Goal: Task Accomplishment & Management: Complete application form

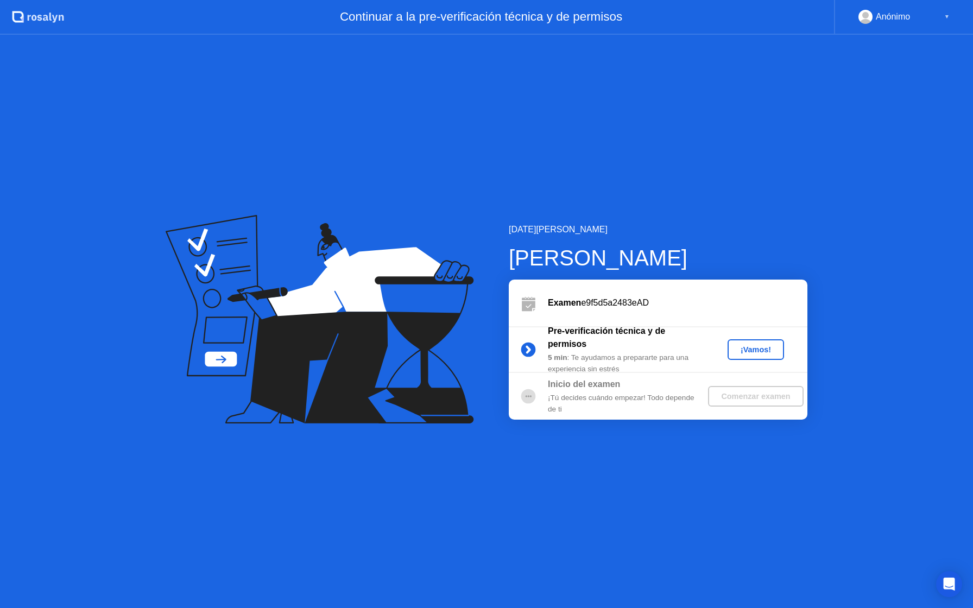
click at [761, 352] on div "¡Vamos!" at bounding box center [756, 349] width 48 height 9
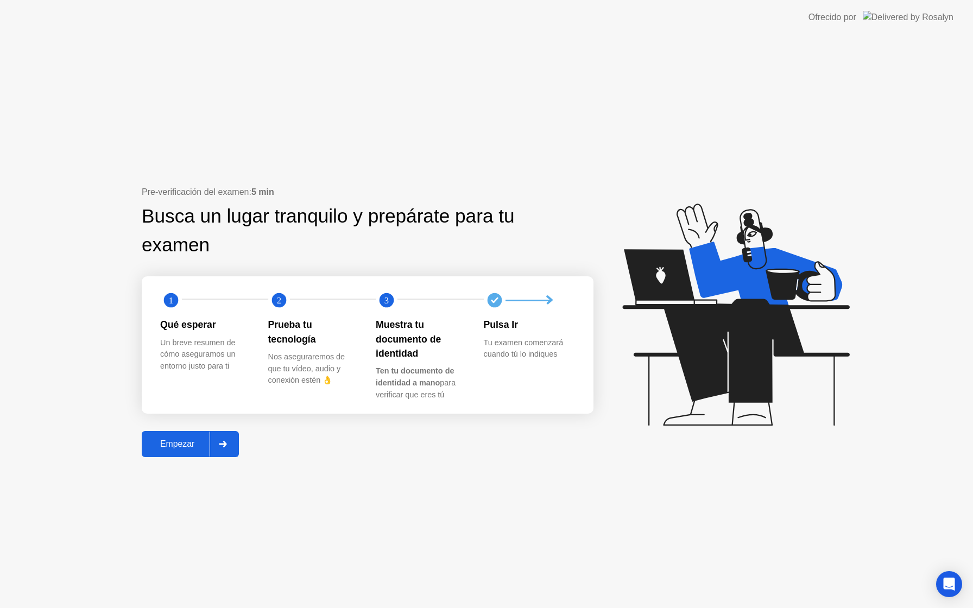
click at [220, 446] on icon at bounding box center [223, 444] width 8 height 7
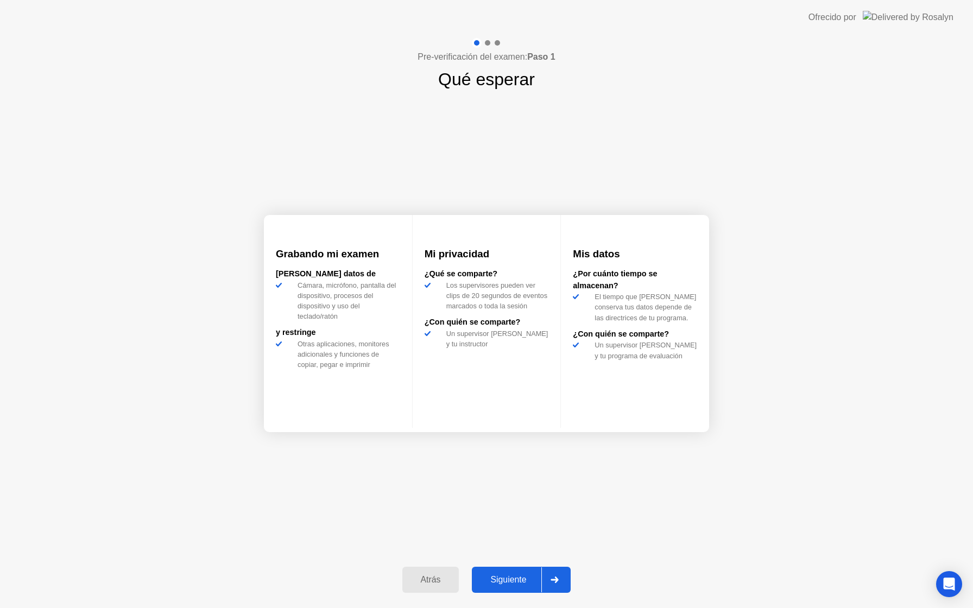
click at [520, 577] on div "Siguiente" at bounding box center [508, 580] width 66 height 10
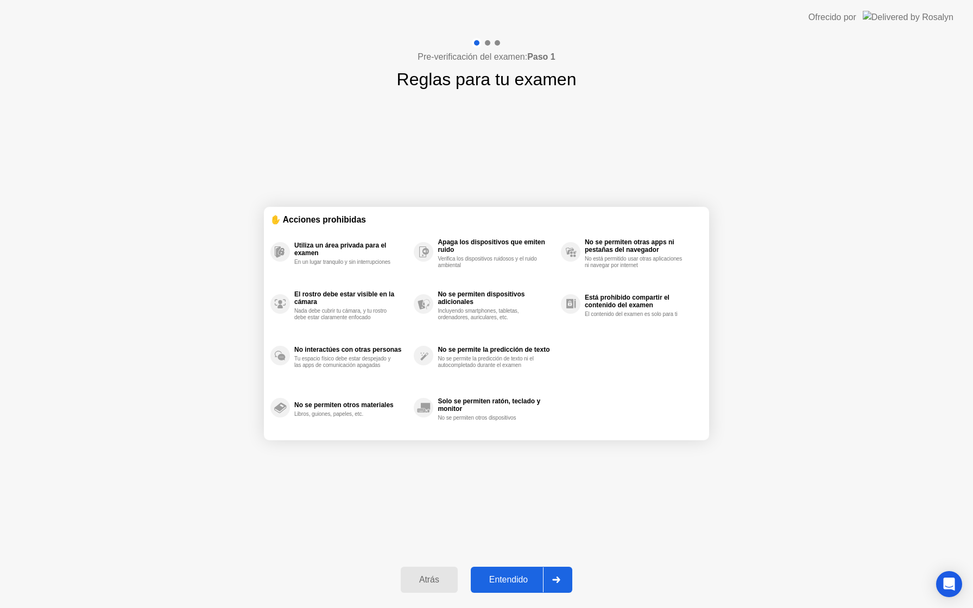
click at [532, 584] on div "Entendido" at bounding box center [508, 580] width 69 height 10
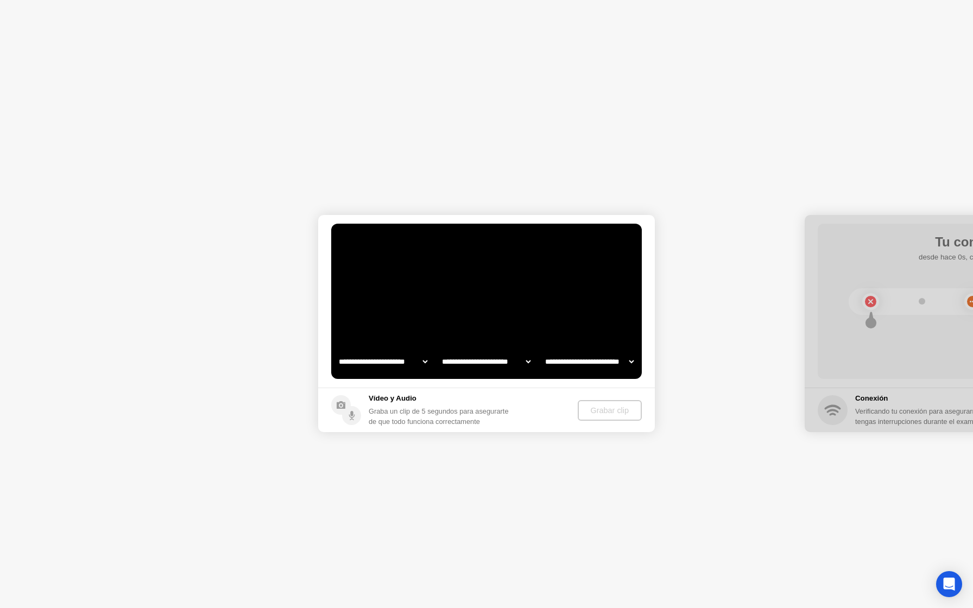
select select "**********"
select select "*******"
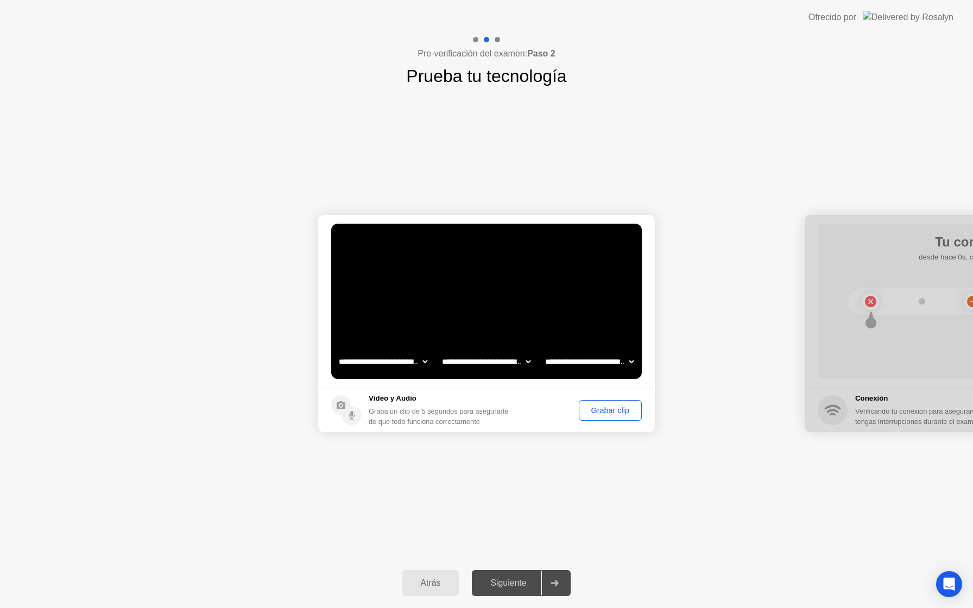
click at [587, 413] on div "Grabar clip" at bounding box center [610, 410] width 55 height 9
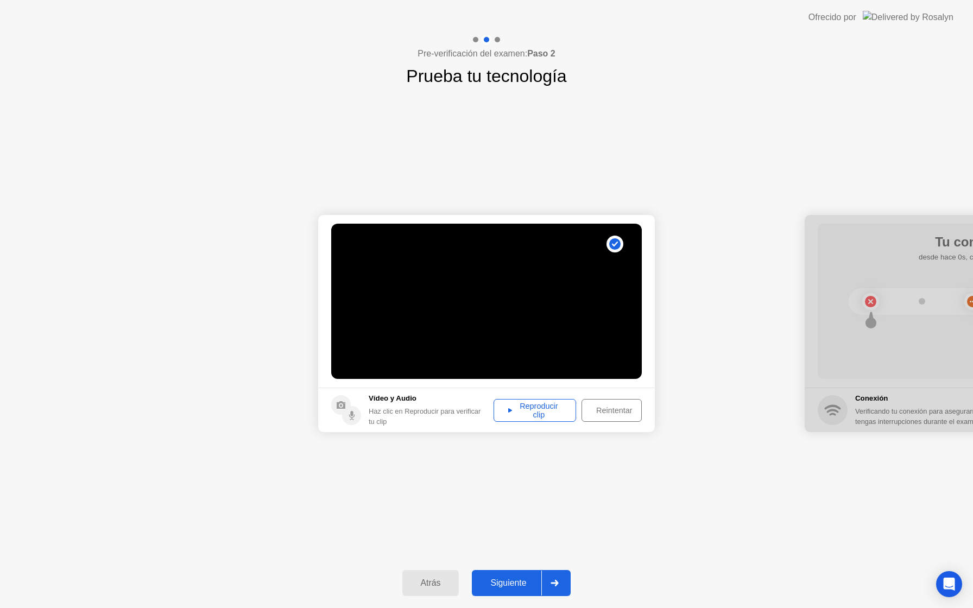
click at [603, 410] on div "Reintentar" at bounding box center [614, 410] width 58 height 9
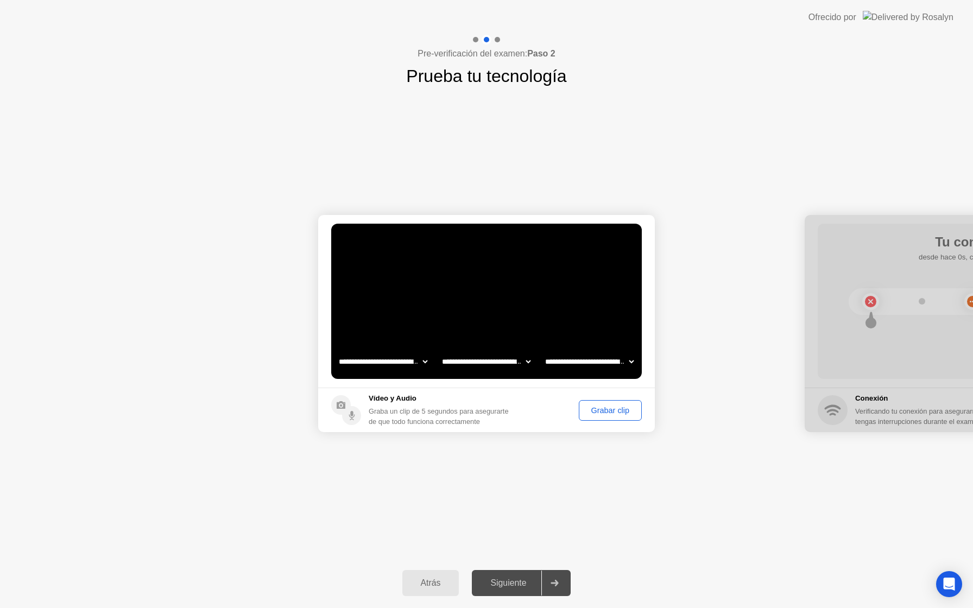
click at [603, 410] on div "Grabar clip" at bounding box center [610, 410] width 55 height 9
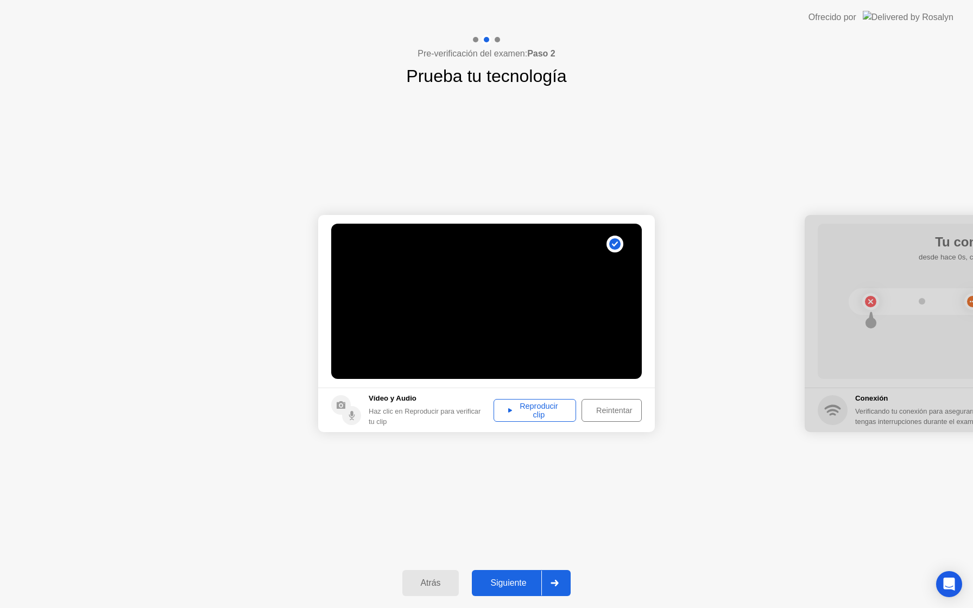
click at [543, 413] on div "Reproducir clip" at bounding box center [535, 410] width 75 height 17
click at [514, 582] on div "Siguiente" at bounding box center [508, 583] width 66 height 10
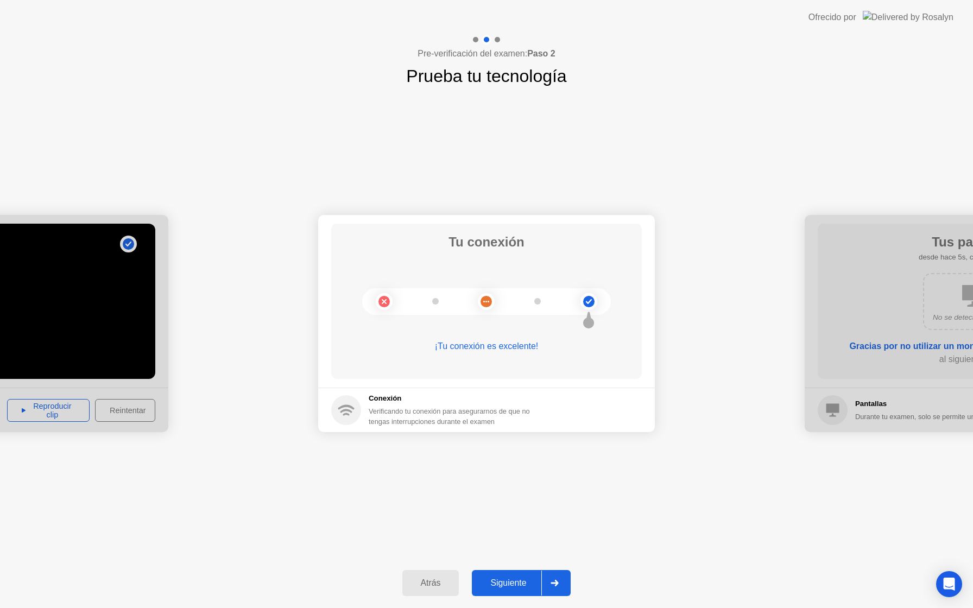
click at [514, 582] on div "Siguiente" at bounding box center [508, 583] width 66 height 10
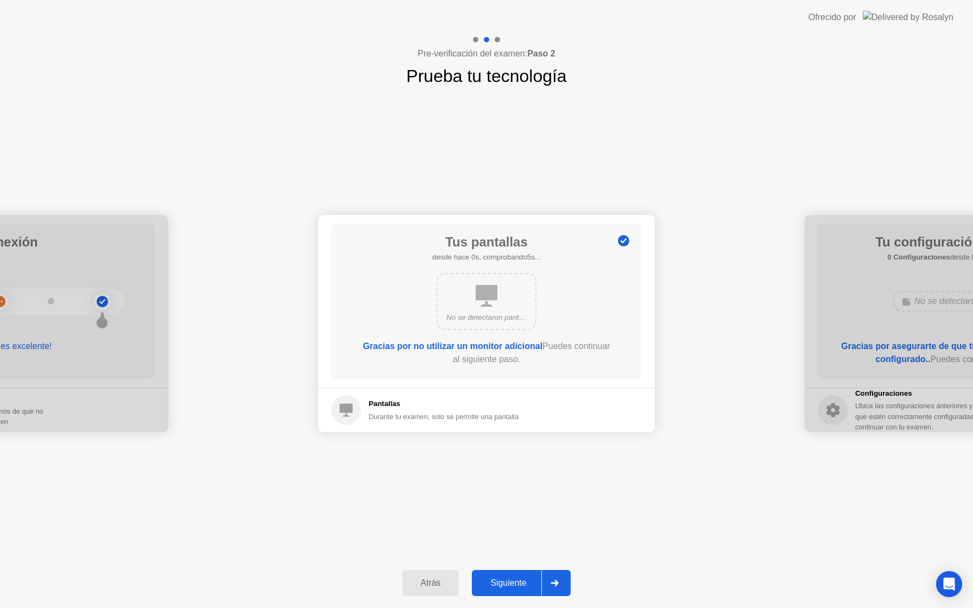
click at [514, 582] on div "Siguiente" at bounding box center [508, 583] width 66 height 10
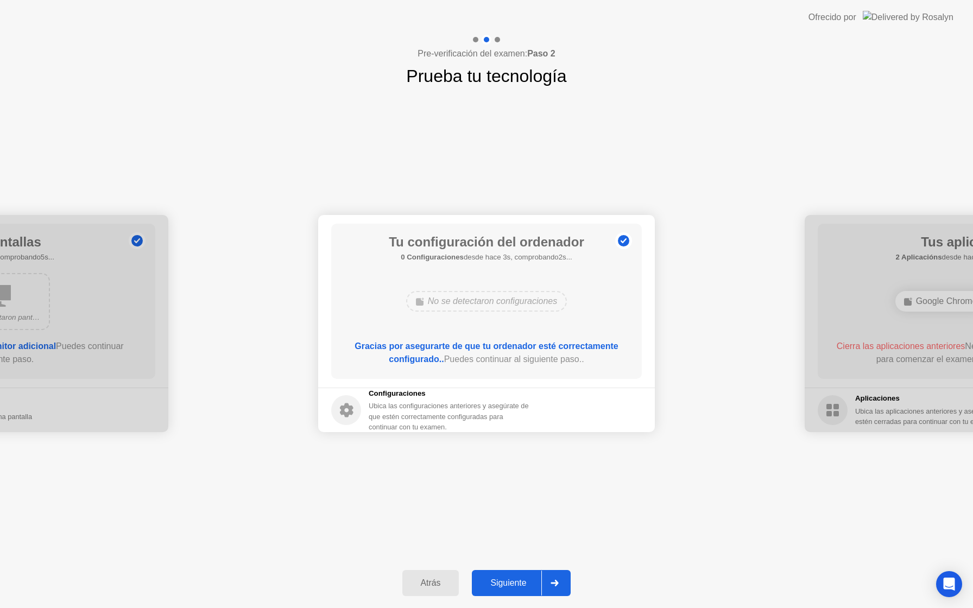
click at [514, 582] on div "Siguiente" at bounding box center [508, 583] width 66 height 10
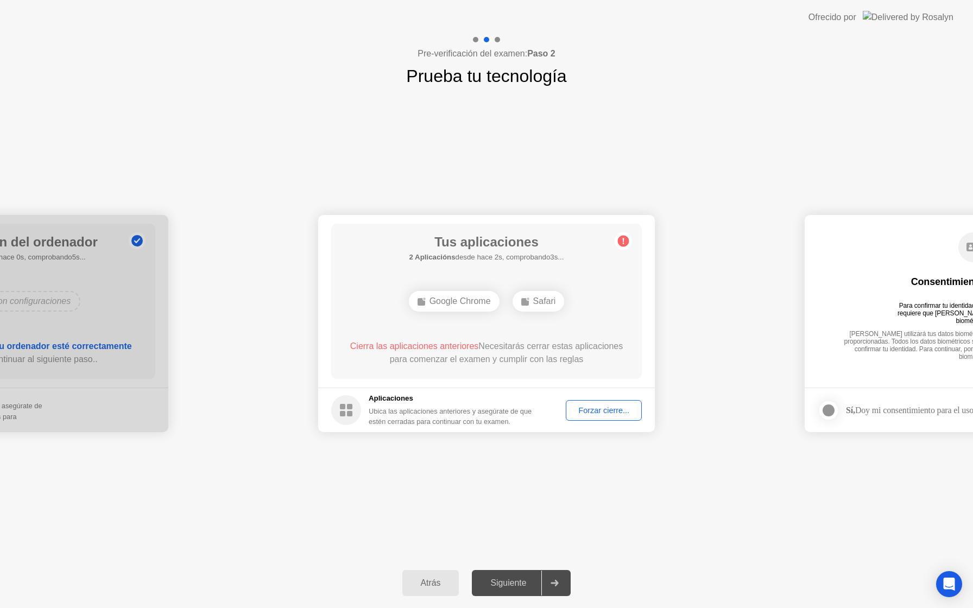
click at [582, 413] on div "Forzar cierre..." at bounding box center [604, 410] width 68 height 9
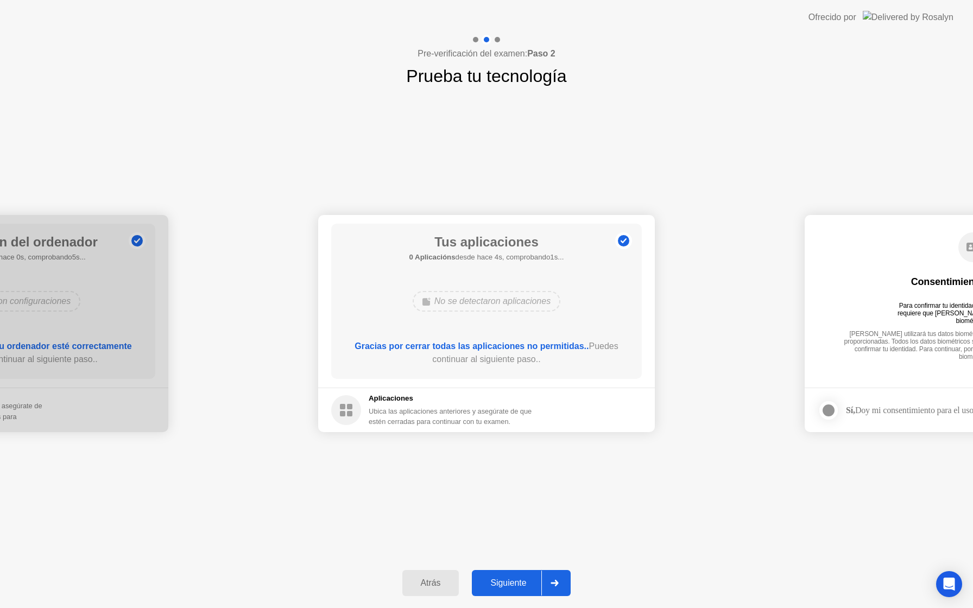
click at [526, 564] on div "Atrás Siguiente" at bounding box center [486, 583] width 973 height 50
click at [518, 580] on div "Siguiente" at bounding box center [508, 583] width 66 height 10
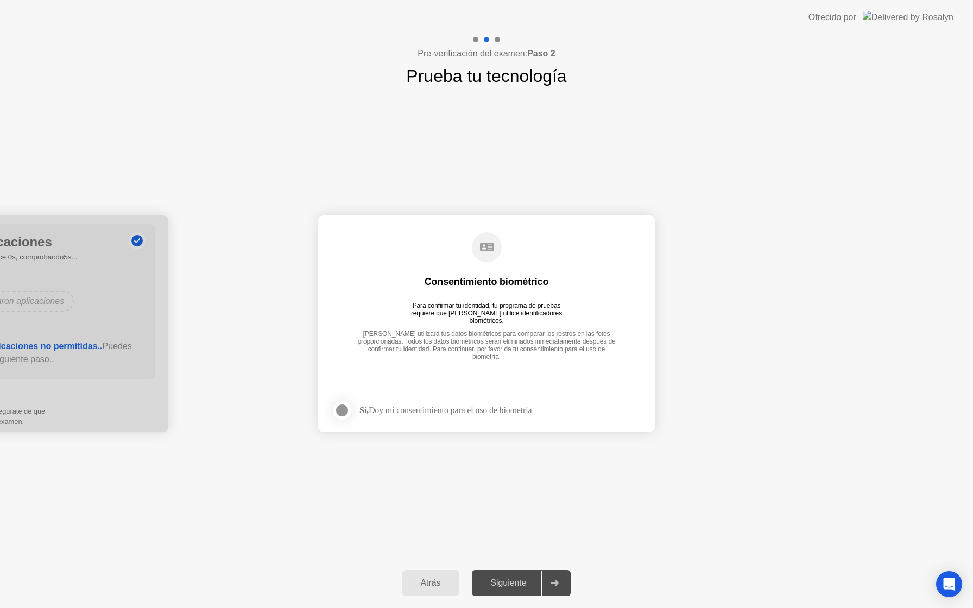
click at [344, 415] on div at bounding box center [342, 410] width 13 height 13
click at [526, 593] on button "Siguiente" at bounding box center [521, 583] width 99 height 26
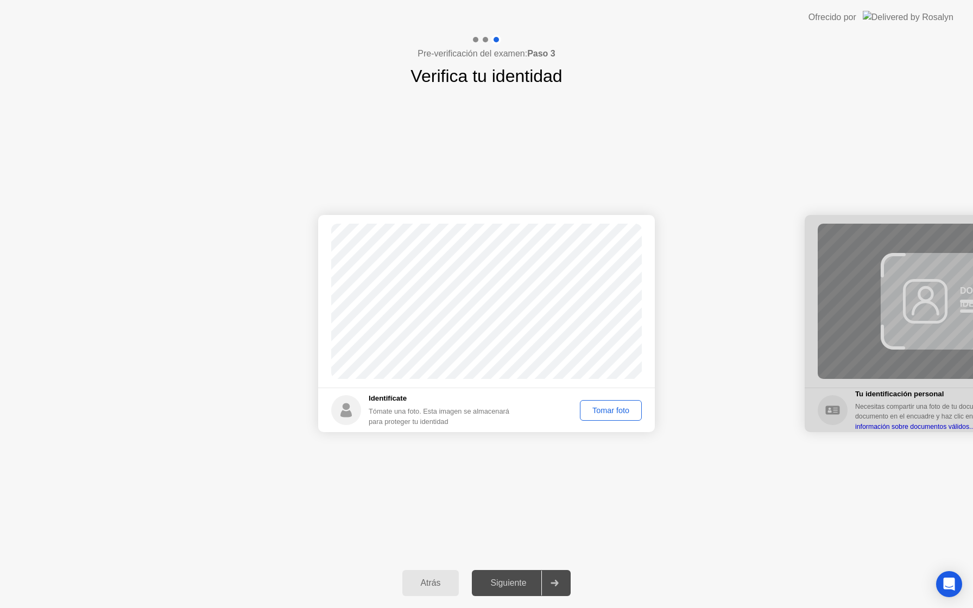
click at [601, 408] on div "Tomar foto" at bounding box center [611, 410] width 54 height 9
click at [514, 600] on div "Atrás Siguiente" at bounding box center [486, 583] width 973 height 50
click at [515, 581] on div "Siguiente" at bounding box center [508, 583] width 66 height 10
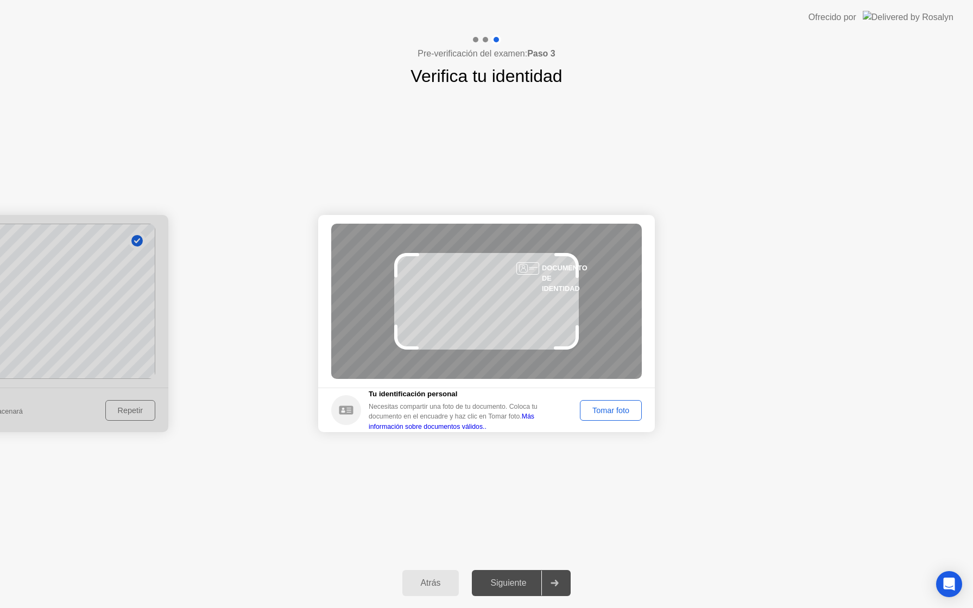
click at [607, 408] on div "Tomar foto" at bounding box center [611, 410] width 54 height 9
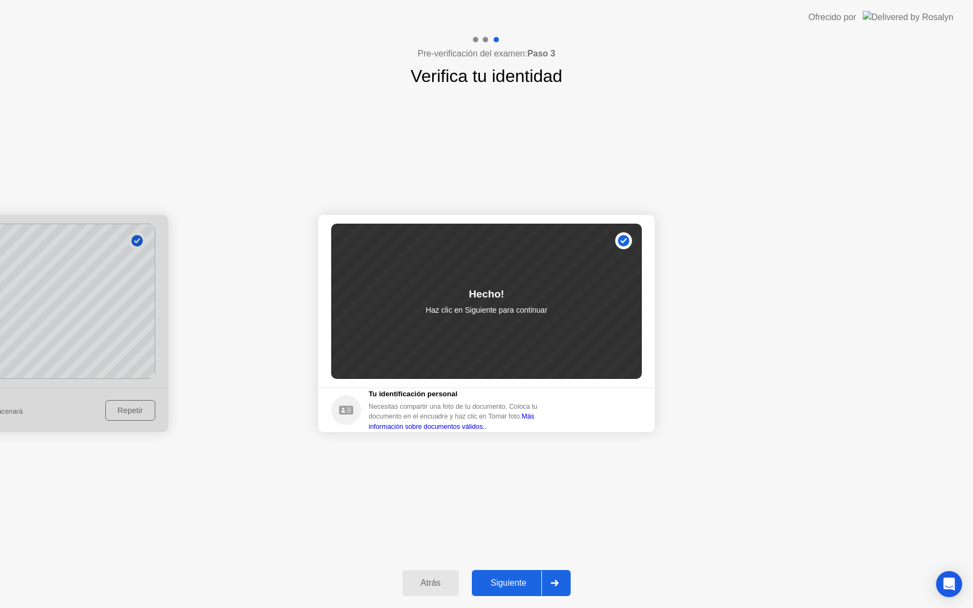
click at [522, 585] on div "Siguiente" at bounding box center [508, 583] width 66 height 10
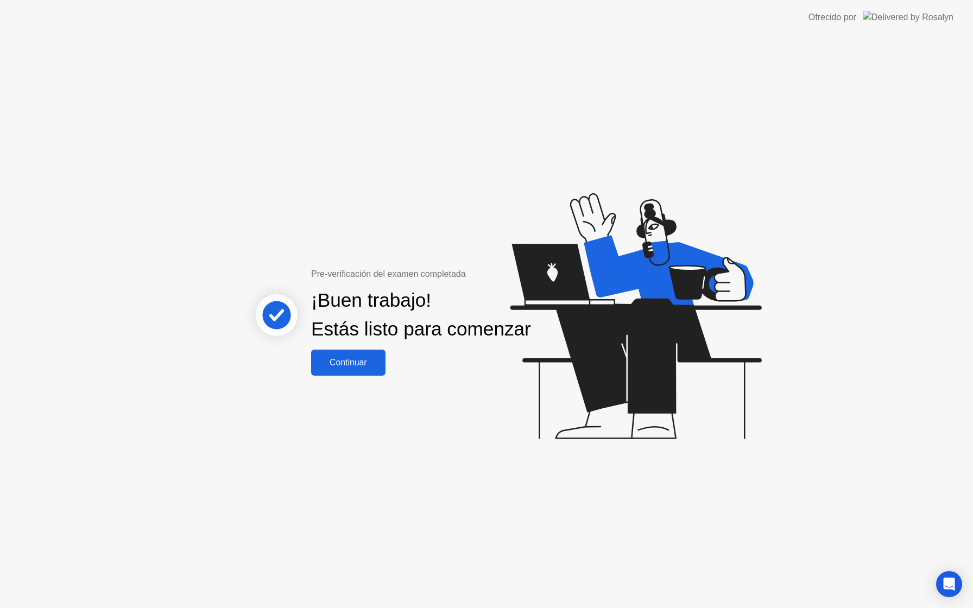
click at [355, 367] on div "Continuar" at bounding box center [348, 363] width 68 height 10
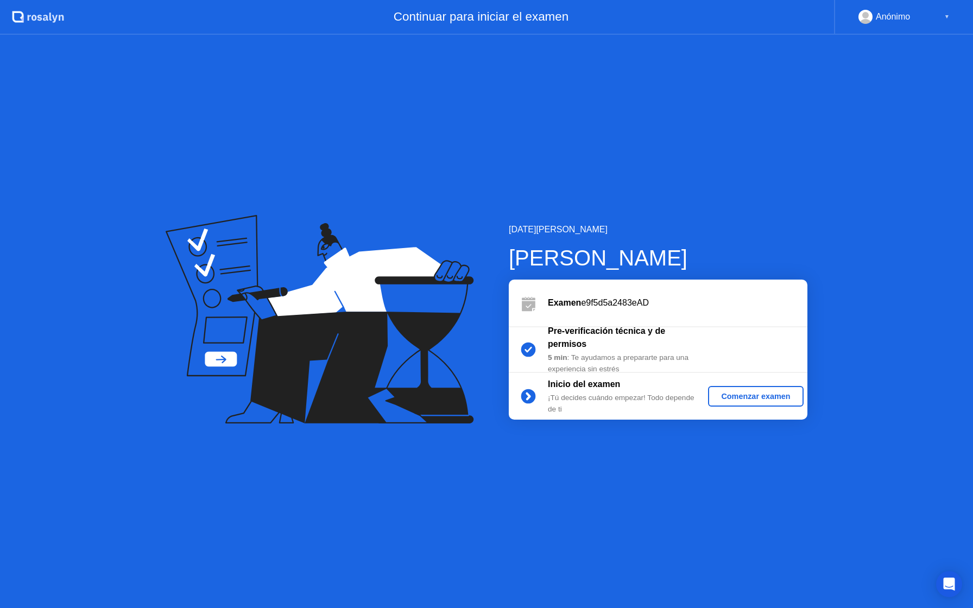
click at [745, 394] on div "Comenzar examen" at bounding box center [756, 396] width 86 height 9
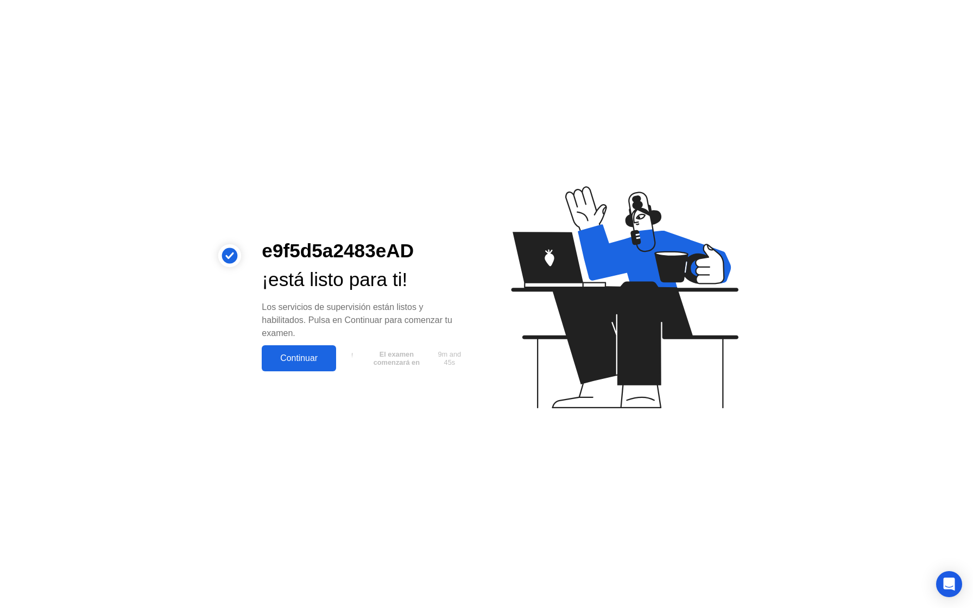
click at [294, 358] on div "Continuar" at bounding box center [299, 359] width 68 height 10
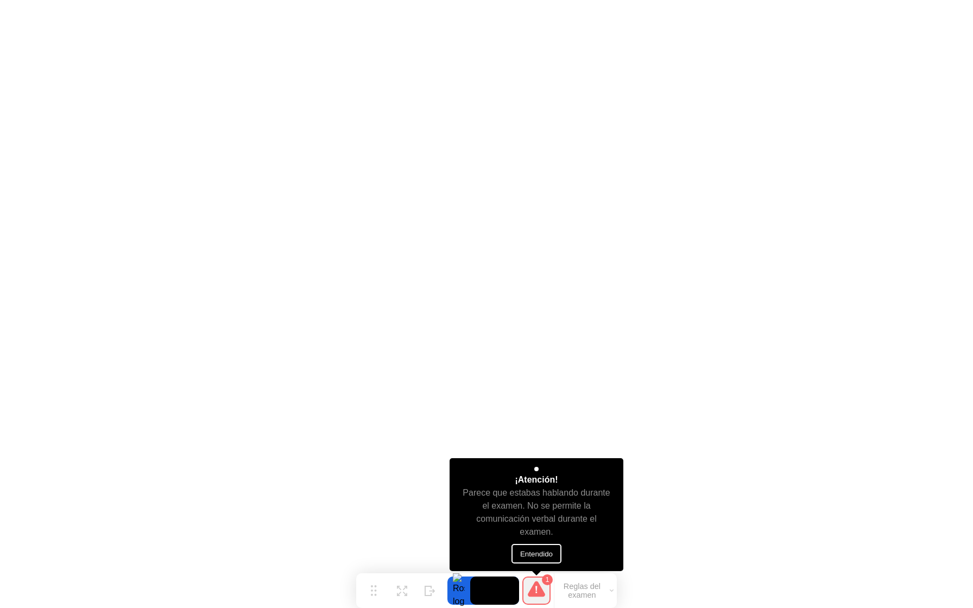
click at [522, 553] on button "Entendido" at bounding box center [537, 554] width 50 height 20
